Goal: Task Accomplishment & Management: Use online tool/utility

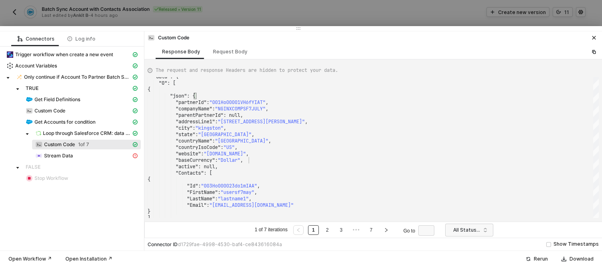
scroll to position [122, 0]
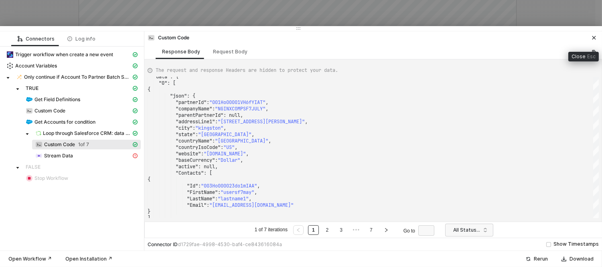
click at [595, 42] on button "button" at bounding box center [594, 38] width 10 height 10
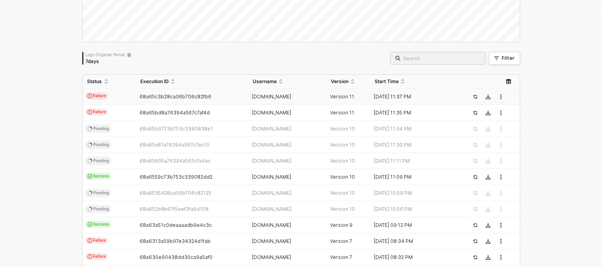
scroll to position [0, 0]
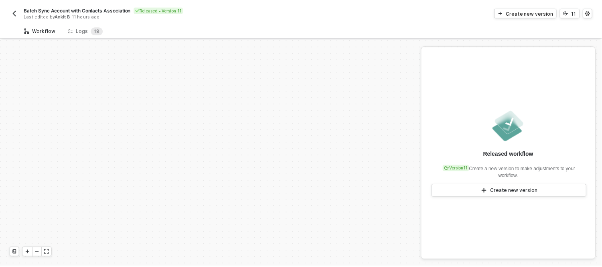
scroll to position [167, 0]
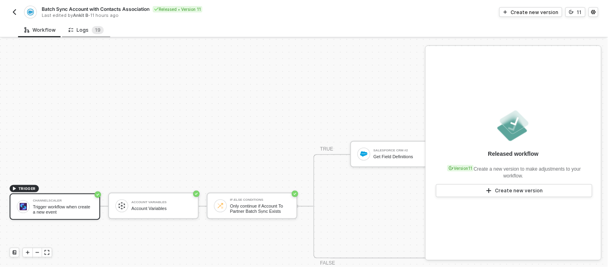
click at [77, 27] on div "Logs 1 9" at bounding box center [86, 30] width 35 height 8
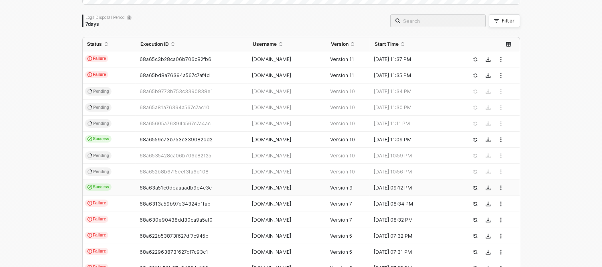
scroll to position [160, 0]
click at [499, 139] on icon "button" at bounding box center [501, 138] width 5 height 5
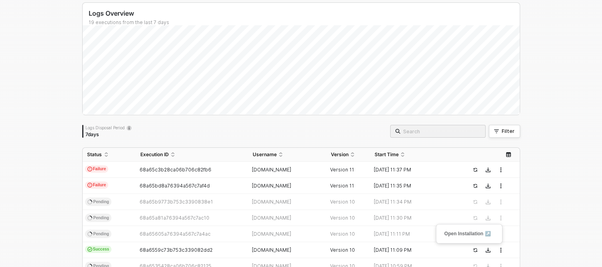
scroll to position [0, 0]
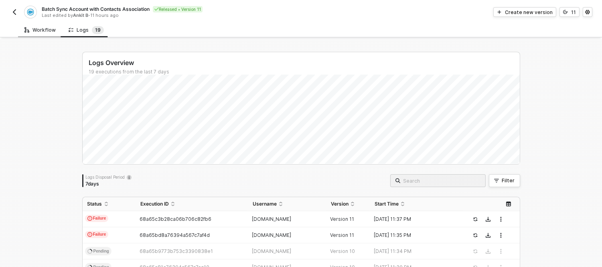
click at [41, 26] on div "Workflow" at bounding box center [40, 29] width 44 height 15
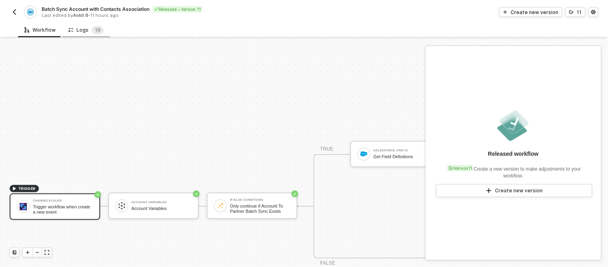
click at [85, 34] on div "Logs 1 9" at bounding box center [86, 29] width 48 height 15
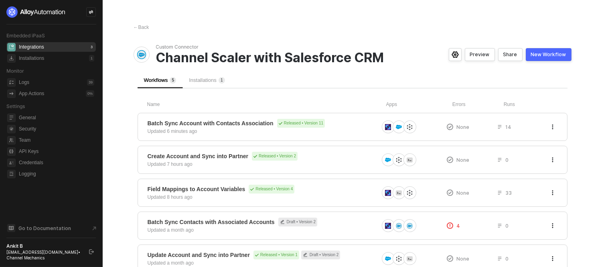
click at [321, 115] on div "Batch Sync Account with Contacts Association Released • Version 11 Updated 6 mi…" at bounding box center [353, 127] width 430 height 28
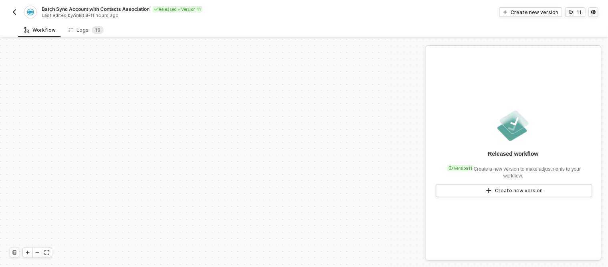
scroll to position [167, 0]
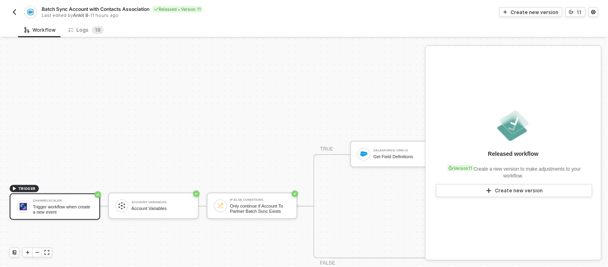
click at [11, 12] on img "button" at bounding box center [14, 12] width 6 height 6
